Goal: Task Accomplishment & Management: Complete application form

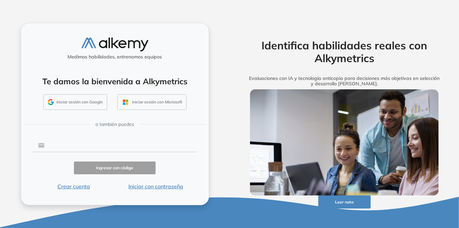
click at [180, 145] on input "text" at bounding box center [120, 145] width 152 height 13
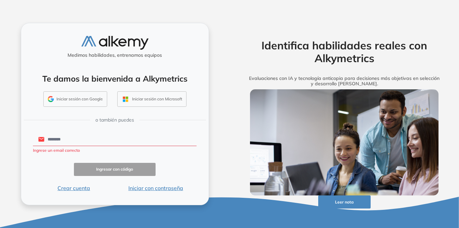
paste input "*"
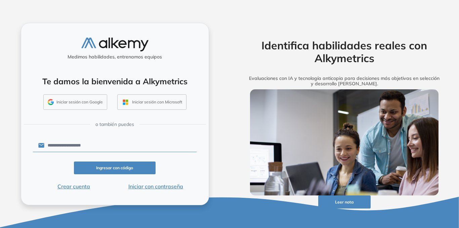
type input "**********"
click at [107, 171] on button "Ingresar con código" at bounding box center [115, 168] width 82 height 13
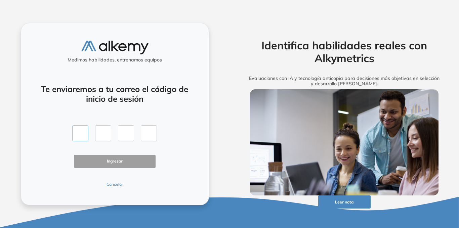
click at [86, 137] on input "text" at bounding box center [80, 133] width 16 height 16
type input "*"
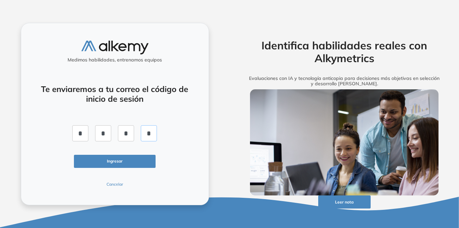
type input "*"
click at [99, 157] on button "Ingresar" at bounding box center [115, 161] width 82 height 13
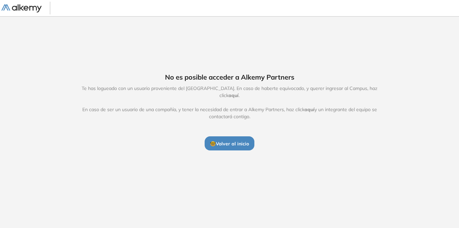
click at [239, 92] on span "aquí" at bounding box center [233, 95] width 10 height 6
